Goal: Complete application form: Complete application form

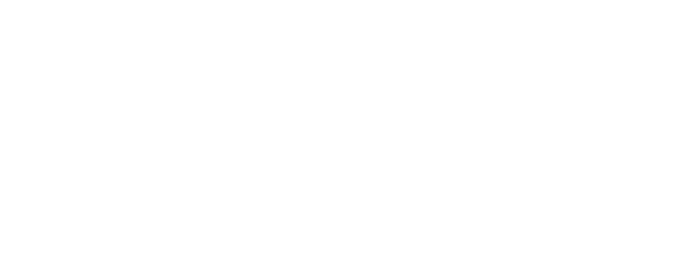
drag, startPoint x: 313, startPoint y: 108, endPoint x: 327, endPoint y: 108, distance: 14.0
click at [0, 0] on html at bounding box center [0, 0] width 0 height 0
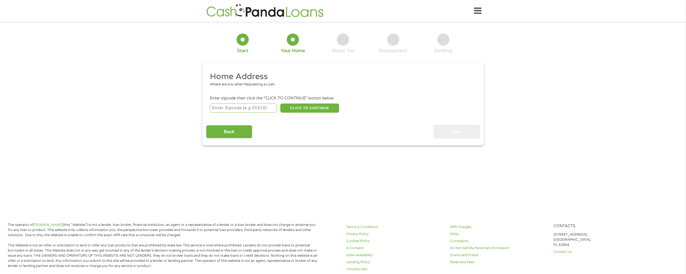
click at [256, 108] on input "number" at bounding box center [243, 107] width 67 height 9
type input "60478"
click at [315, 106] on button "CLICK TO CONTINUE" at bounding box center [309, 107] width 59 height 9
type input "60478"
type input "[GEOGRAPHIC_DATA]"
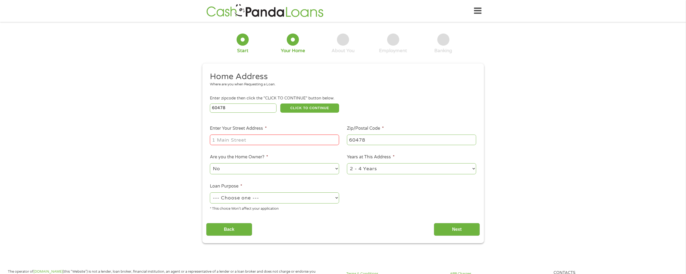
click at [256, 143] on input "Enter Your Street Address *" at bounding box center [274, 139] width 129 height 10
type input "18801 cicerio"
click at [336, 198] on select "--- Choose one --- Pay Bills Debt Consolidation Home Improvement Major Purchase…" at bounding box center [274, 197] width 129 height 11
select select "other"
click at [210, 192] on select "--- Choose one --- Pay Bills Debt Consolidation Home Improvement Major Purchase…" at bounding box center [274, 197] width 129 height 11
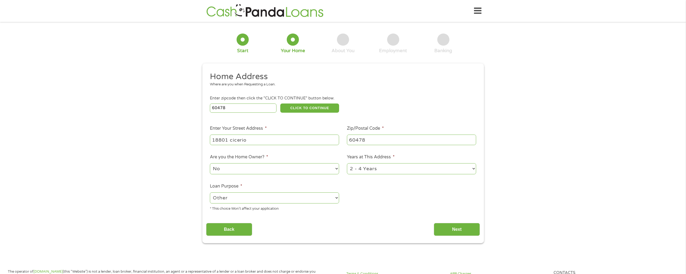
click at [472, 169] on select "1 Year or less 1 - 2 Years 2 - 4 Years Over 4 Years" at bounding box center [411, 168] width 129 height 11
select select "60months"
click at [347, 163] on select "1 Year or less 1 - 2 Years 2 - 4 Years Over 4 Years" at bounding box center [411, 168] width 129 height 11
click at [451, 228] on input "Next" at bounding box center [457, 229] width 46 height 13
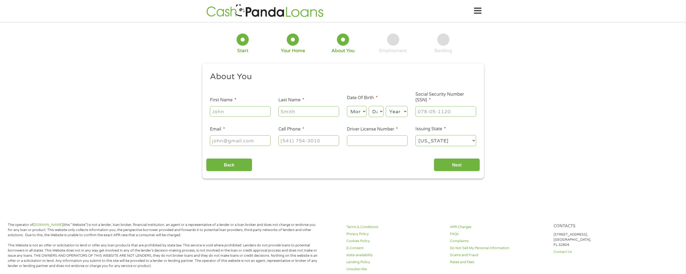
click at [235, 110] on input "First Name *" at bounding box center [240, 111] width 61 height 10
type input "[PERSON_NAME]"
type input "[PHONE_NUMBER]"
click at [365, 110] on select "Month 1 2 3 4 5 6 7 8 9 10 11 12" at bounding box center [357, 111] width 20 height 11
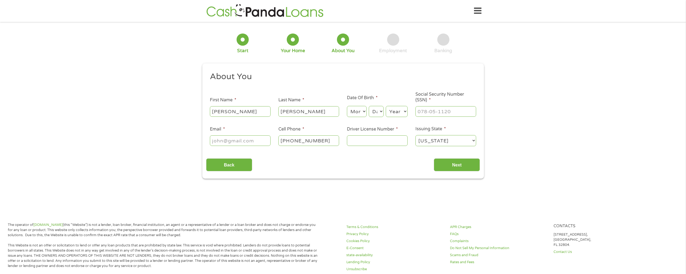
select select "3"
click at [347, 106] on select "Month 1 2 3 4 5 6 7 8 9 10 11 12" at bounding box center [357, 111] width 20 height 11
click at [380, 111] on select "Day 1 2 3 4 5 6 7 8 9 10 11 12 13 14 15 16 17 18 19 20 21 22 23 24 25 26 27 28 …" at bounding box center [376, 111] width 15 height 11
select select "14"
click at [369, 106] on select "Day 1 2 3 4 5 6 7 8 9 10 11 12 13 14 15 16 17 18 19 20 21 22 23 24 25 26 27 28 …" at bounding box center [376, 111] width 15 height 11
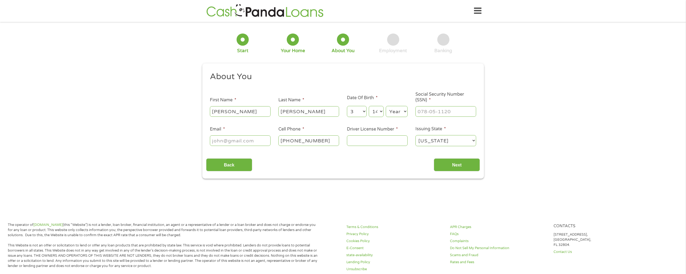
click at [403, 112] on select "Year [DATE] 2006 2005 2004 2003 2002 2001 2000 1999 1998 1997 1996 1995 1994 19…" at bounding box center [397, 111] width 22 height 11
select select "1963"
click at [386, 106] on select "Year [DATE] 2006 2005 2004 2003 2002 2001 2000 1999 1998 1997 1996 1995 1994 19…" at bounding box center [397, 111] width 22 height 11
click at [235, 141] on input "Email *" at bounding box center [240, 140] width 61 height 10
type input "[EMAIL_ADDRESS][DOMAIN_NAME]"
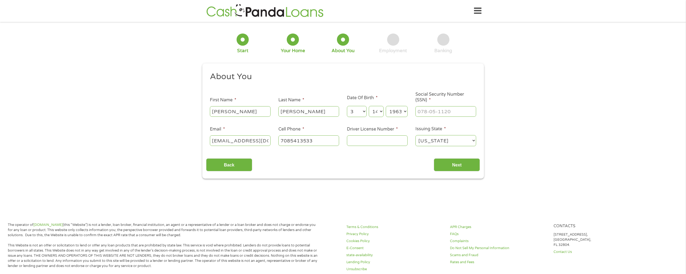
type input "[PHONE_NUMBER]"
click at [441, 113] on input "___-__-____" at bounding box center [446, 111] width 61 height 10
type input "322-62-0989"
click at [365, 140] on input "Driver License Number *" at bounding box center [377, 140] width 61 height 10
type input "d12011263677"
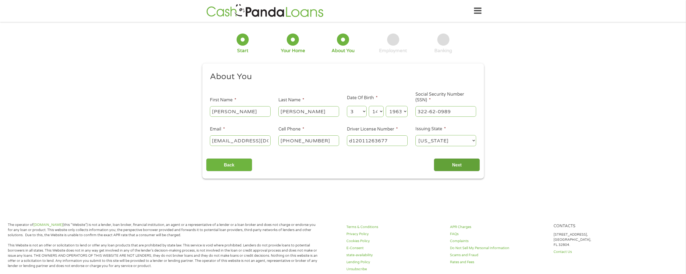
click at [455, 167] on input "Next" at bounding box center [457, 164] width 46 height 13
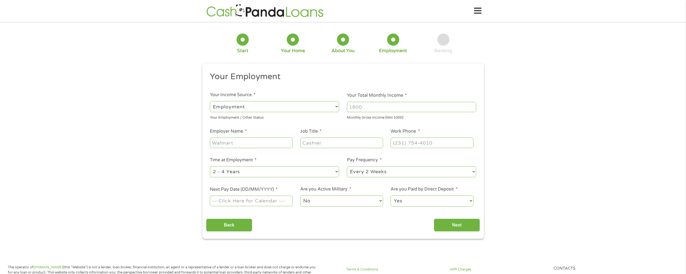
click at [337, 106] on select "--- Choose one --- Employment [DEMOGRAPHIC_DATA] Benefits" at bounding box center [274, 106] width 129 height 11
click at [210, 101] on select "--- Choose one --- Employment [DEMOGRAPHIC_DATA] Benefits" at bounding box center [274, 106] width 129 height 11
click at [335, 107] on select "--- Choose one --- Employment [DEMOGRAPHIC_DATA] Benefits" at bounding box center [274, 106] width 129 height 11
click at [210, 101] on select "--- Choose one --- Employment [DEMOGRAPHIC_DATA] Benefits" at bounding box center [274, 106] width 129 height 11
click at [336, 108] on select "--- Choose one --- Employment [DEMOGRAPHIC_DATA] Benefits" at bounding box center [274, 106] width 129 height 11
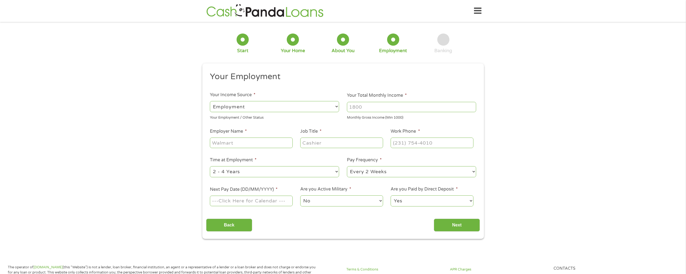
select select "selfEmployed"
click at [210, 101] on select "--- Choose one --- Employment [DEMOGRAPHIC_DATA] Benefits" at bounding box center [274, 106] width 129 height 11
click at [246, 145] on input "Employer Name *" at bounding box center [251, 142] width 83 height 10
type input "h"
type input "[PERSON_NAME]"
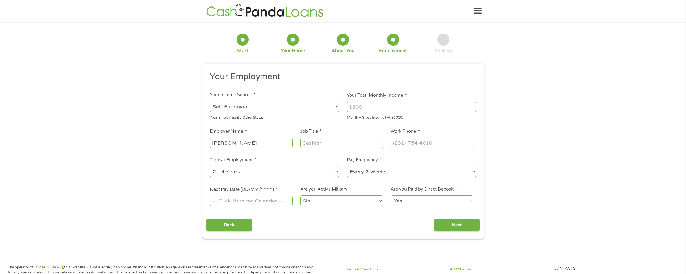
click at [315, 145] on input "Job Title *" at bounding box center [341, 142] width 83 height 10
type input "hairstylist"
click at [404, 144] on input "(___) ___-____" at bounding box center [432, 142] width 83 height 10
type input "[PHONE_NUMBER]"
click at [337, 172] on select "--- Choose one --- 1 Year or less 1 - 2 Years 2 - 4 Years Over 4 Years" at bounding box center [274, 171] width 129 height 11
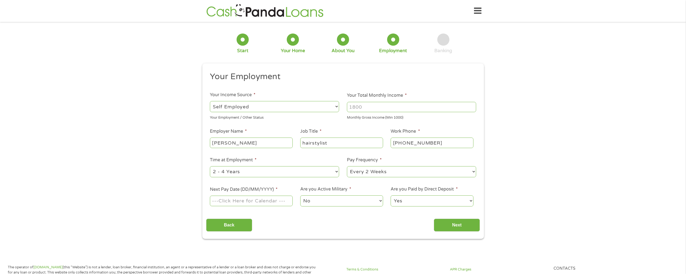
select select "60months"
click at [210, 166] on select "--- Choose one --- 1 Year or less 1 - 2 Years 2 - 4 Years Over 4 Years" at bounding box center [274, 171] width 129 height 11
click at [475, 172] on select "--- Choose one --- Every 2 Weeks Every Week Monthly Semi-Monthly" at bounding box center [411, 171] width 129 height 11
select select "semimonthly"
click at [347, 166] on select "--- Choose one --- Every 2 Weeks Every Week Monthly Semi-Monthly" at bounding box center [411, 171] width 129 height 11
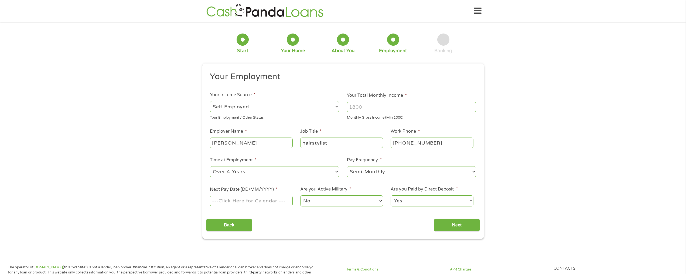
click at [228, 198] on body "Home Get Loan Offer How it works FAQs Blog Cash Loans Quick Loans Online Loans …" at bounding box center [343, 273] width 686 height 547
click at [232, 201] on input "Next Pay Date (DD/MM/YYYY) *" at bounding box center [251, 200] width 83 height 10
type input "[DATE]"
click at [242, 204] on body "Home Get Loan Offer How it works FAQs Blog Cash Loans Quick Loans Online Loans …" at bounding box center [343, 273] width 686 height 547
click at [242, 204] on input "[DATE]" at bounding box center [251, 200] width 83 height 10
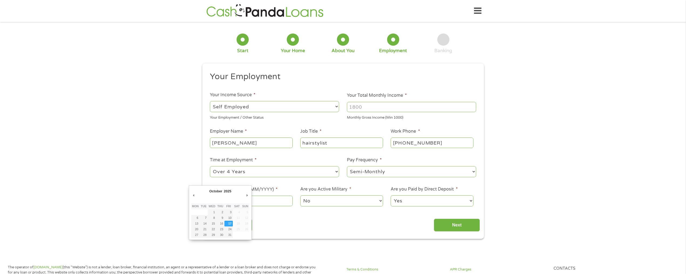
click at [284, 220] on div "Back Next" at bounding box center [343, 222] width 274 height 17
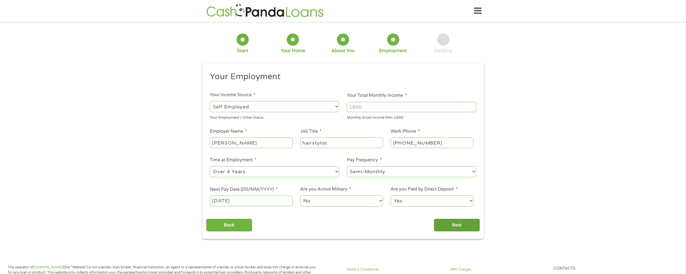
click at [458, 226] on input "Next" at bounding box center [457, 224] width 46 height 13
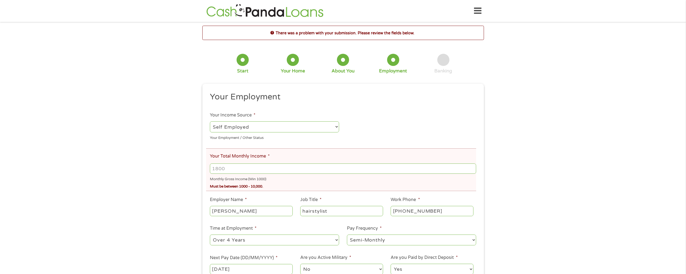
click at [279, 157] on li "Your Total Monthly Income * Monthly Gross Income (Min 1000) Must be between 100…" at bounding box center [341, 169] width 270 height 43
click at [289, 141] on ul "Your Employment Your Income Source * --- Choose one --- Employment [DEMOGRAPHIC…" at bounding box center [343, 185] width 274 height 188
click at [315, 143] on ul "Your Employment Your Income Source * --- Choose one --- Employment [DEMOGRAPHIC…" at bounding box center [343, 185] width 274 height 188
click at [317, 158] on li "Your Total Monthly Income * Monthly Gross Income (Min 1000) Must be between 100…" at bounding box center [341, 169] width 270 height 43
click at [317, 157] on li "Your Total Monthly Income * Monthly Gross Income (Min 1000) Must be between 100…" at bounding box center [341, 169] width 270 height 43
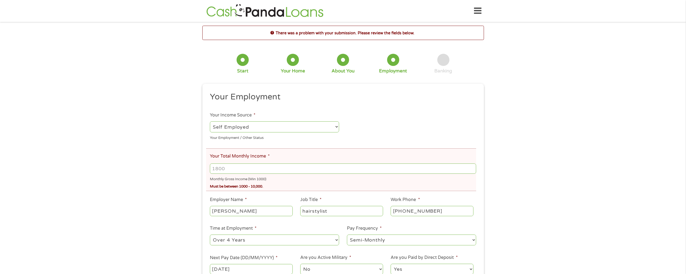
click at [236, 170] on input "Your Total Monthly Income *" at bounding box center [343, 168] width 266 height 10
click at [246, 169] on input "6000" at bounding box center [343, 168] width 266 height 10
type input "6"
type input "1000"
click at [308, 150] on li "Your Total Monthly Income * 1000 Monthly Gross Income (Min 1000) Must be betwee…" at bounding box center [341, 169] width 270 height 43
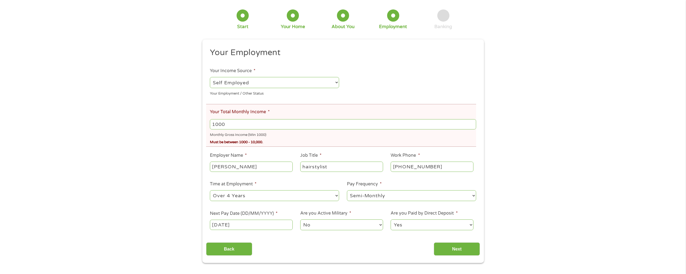
scroll to position [54, 0]
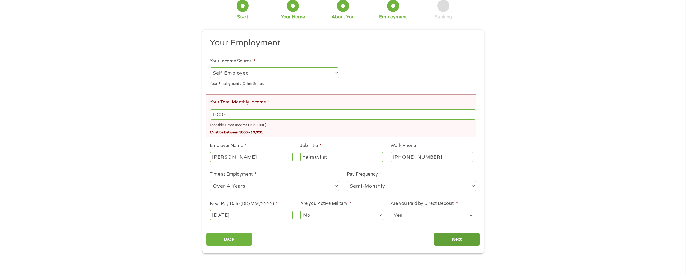
click at [452, 240] on input "Next" at bounding box center [457, 238] width 46 height 13
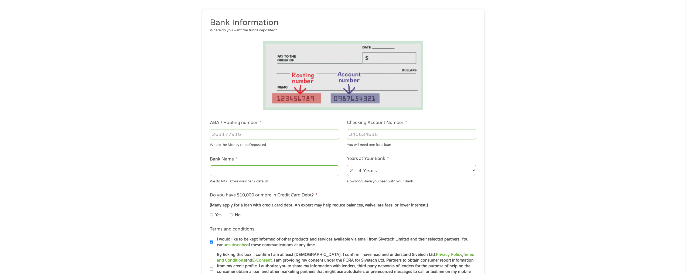
scroll to position [0, 0]
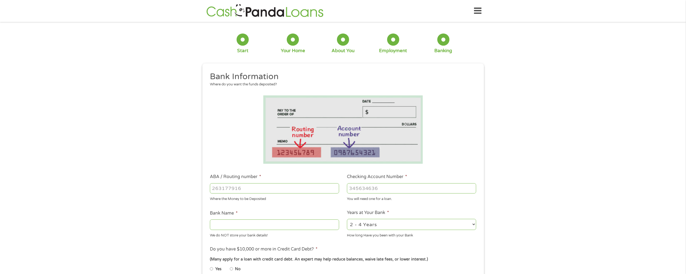
click at [254, 189] on input "ABA / Routing number *" at bounding box center [274, 188] width 129 height 10
type input "044000024"
type input "HUNTINGTON NATIONAL BANK"
type input "044000024"
click at [364, 187] on input "Checking Account Number *" at bounding box center [411, 188] width 129 height 10
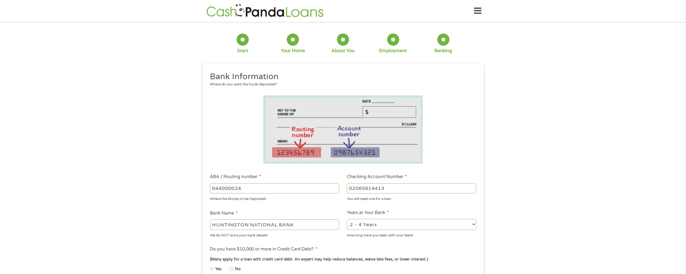
type input "02065614413"
click at [474, 224] on select "2 - 4 Years 6 - 12 Months 1 - 2 Years Over 4 Years" at bounding box center [411, 224] width 129 height 11
select select "60months"
click at [347, 219] on select "2 - 4 Years 6 - 12 Months 1 - 2 Years Over 4 Years" at bounding box center [411, 224] width 129 height 11
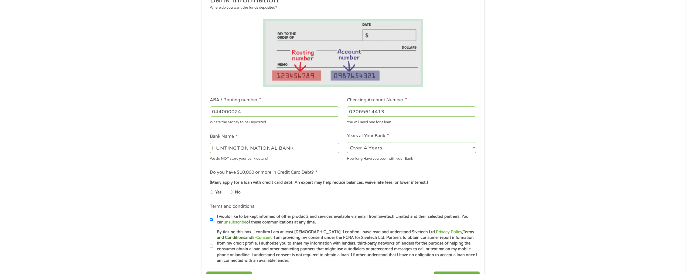
scroll to position [81, 0]
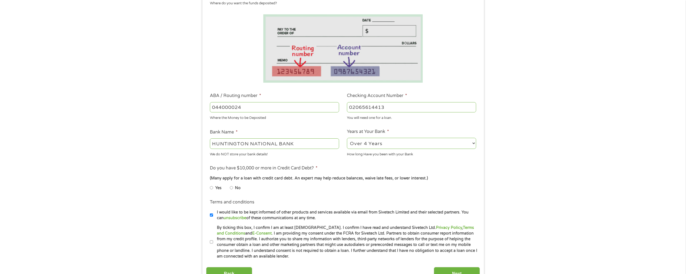
click at [232, 188] on input "No" at bounding box center [231, 187] width 3 height 9
radio input "true"
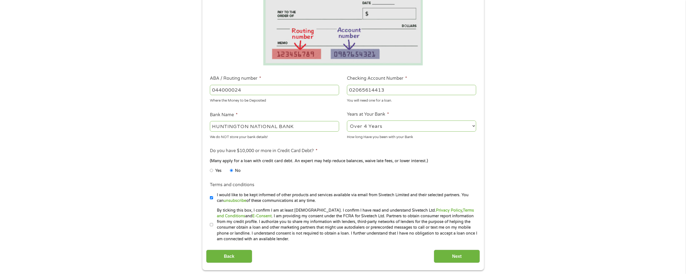
scroll to position [108, 0]
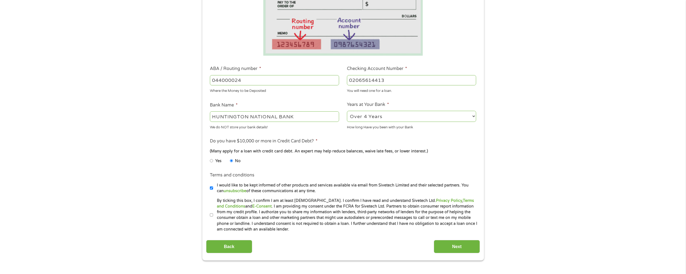
click at [213, 214] on input "By ticking this box, I confirm I am at least [DEMOGRAPHIC_DATA]. I confirm I ha…" at bounding box center [211, 215] width 3 height 9
checkbox input "true"
click at [453, 249] on input "Next" at bounding box center [457, 246] width 46 height 13
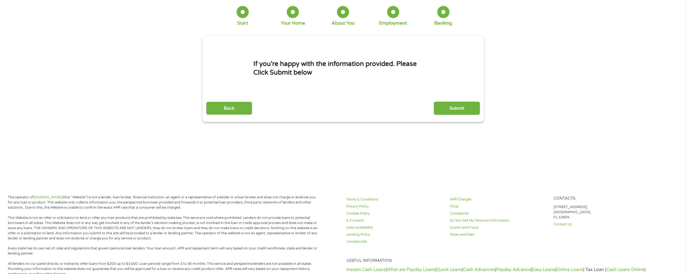
scroll to position [0, 0]
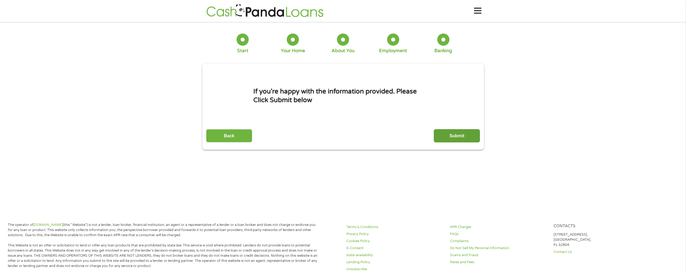
click at [454, 134] on input "Submit" at bounding box center [457, 135] width 46 height 13
